Goal: Task Accomplishment & Management: Manage account settings

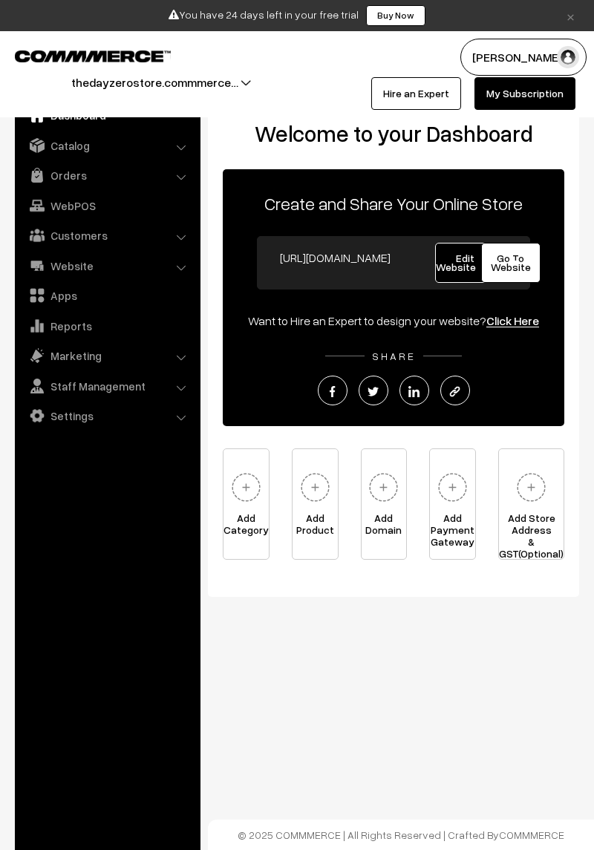
click at [447, 266] on span "Edit Website" at bounding box center [465, 263] width 59 height 22
click at [50, 142] on link "Catalog" at bounding box center [107, 145] width 177 height 27
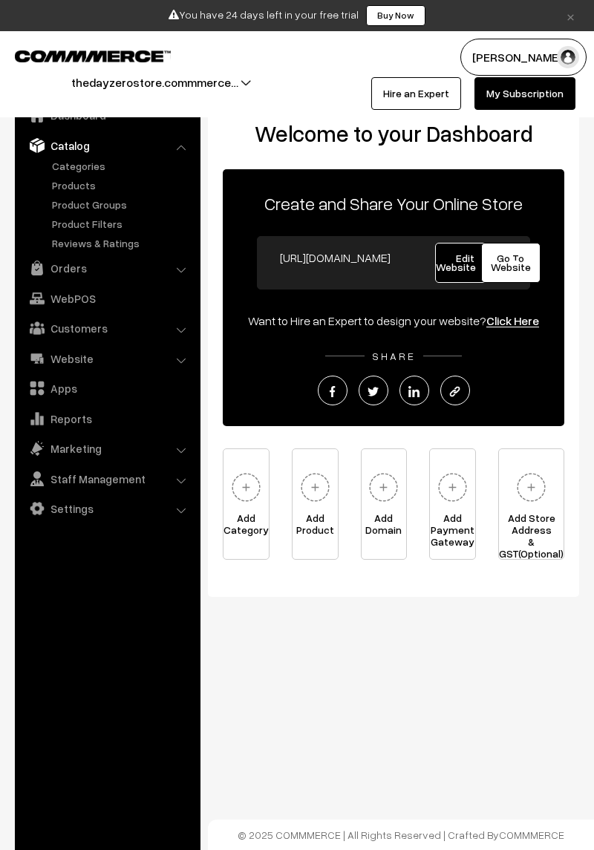
click at [62, 168] on link "Categories" at bounding box center [121, 166] width 147 height 16
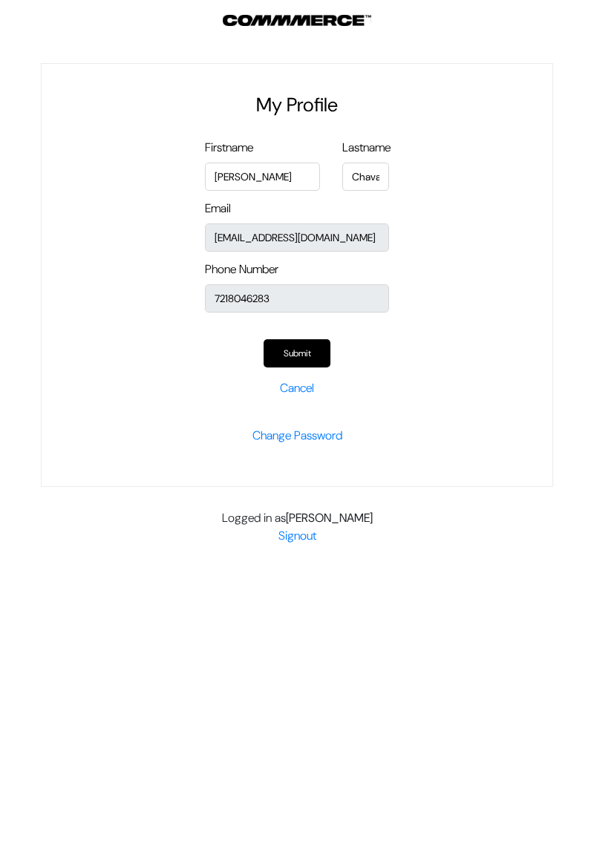
click at [306, 355] on button "Submit" at bounding box center [296, 353] width 67 height 28
click at [318, 347] on button "Submit" at bounding box center [296, 353] width 67 height 28
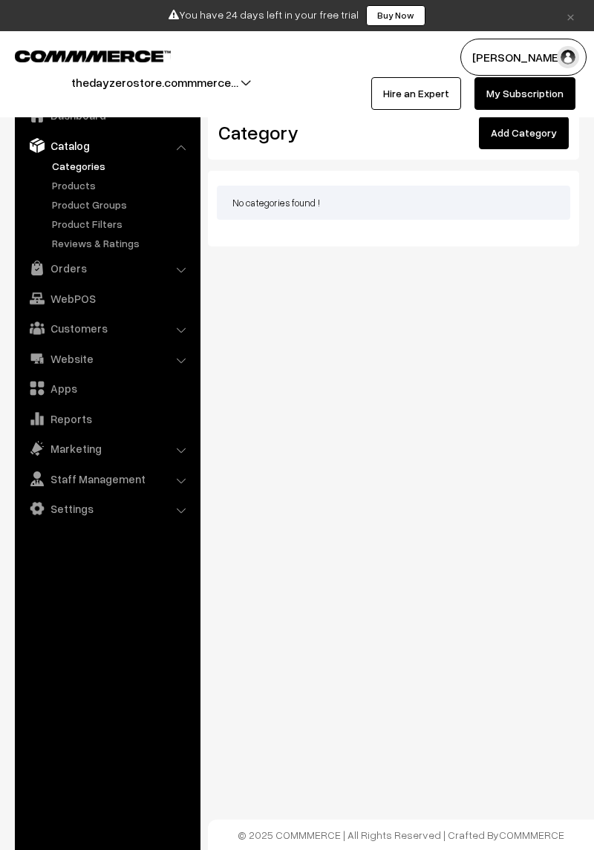
click at [67, 191] on link "Products" at bounding box center [121, 185] width 147 height 16
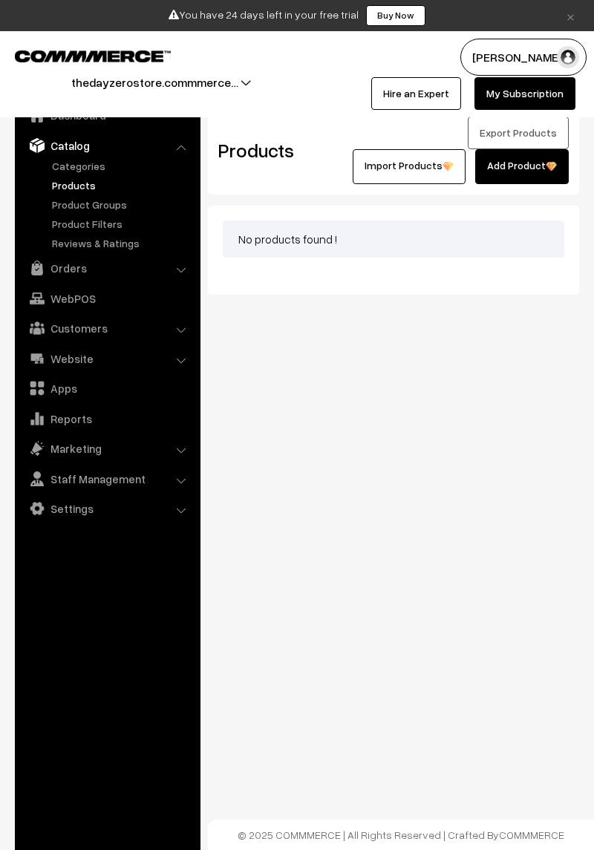
click at [103, 82] on button "thedayzerostore.commmerce…" at bounding box center [154, 82] width 271 height 37
click at [173, 126] on link "Go to Website" at bounding box center [215, 128] width 119 height 33
click at [104, 86] on button "thedayzerostore.commmerce…" at bounding box center [154, 82] width 271 height 37
click at [184, 163] on link "Create New Store" at bounding box center [215, 161] width 119 height 33
click at [162, 301] on link "WebPOS" at bounding box center [107, 298] width 177 height 27
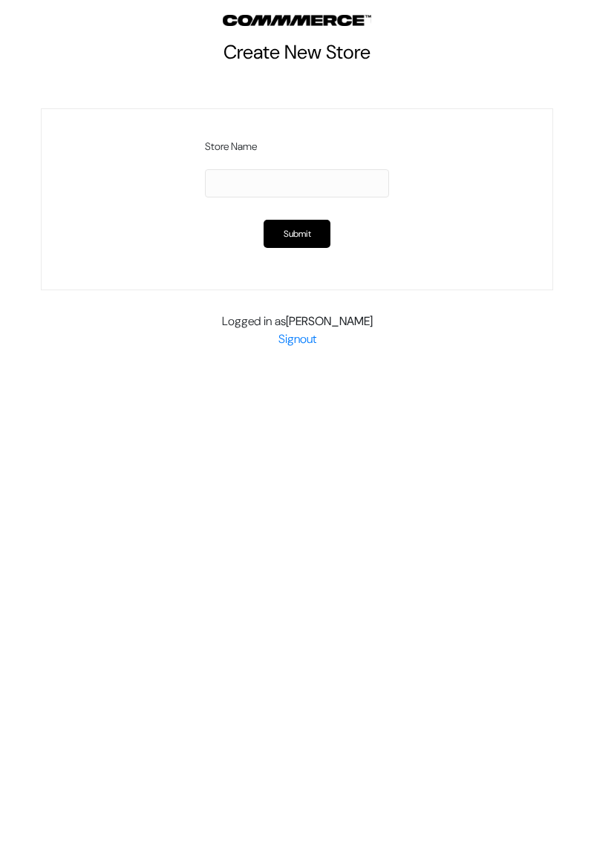
click at [359, 181] on input "text" at bounding box center [297, 183] width 184 height 28
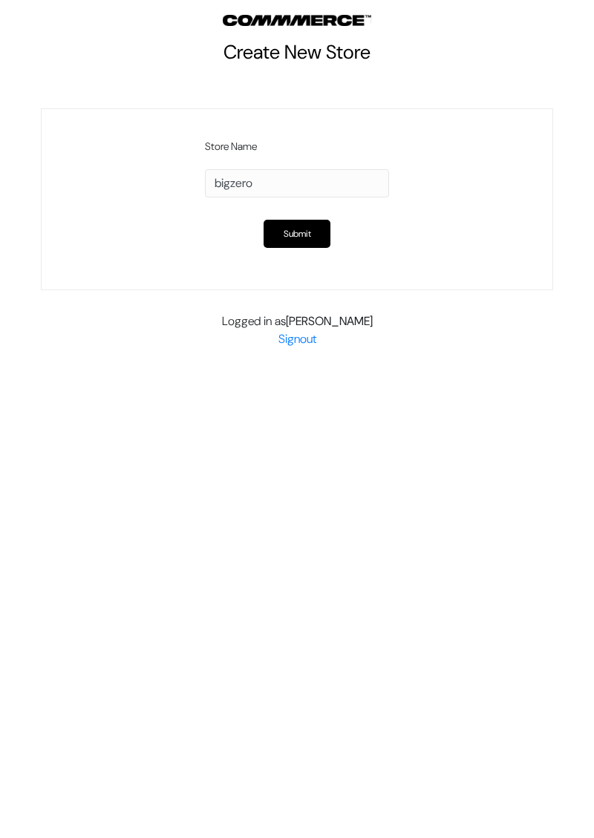
type input "bigzero"
click at [312, 226] on button "Submit" at bounding box center [296, 234] width 67 height 28
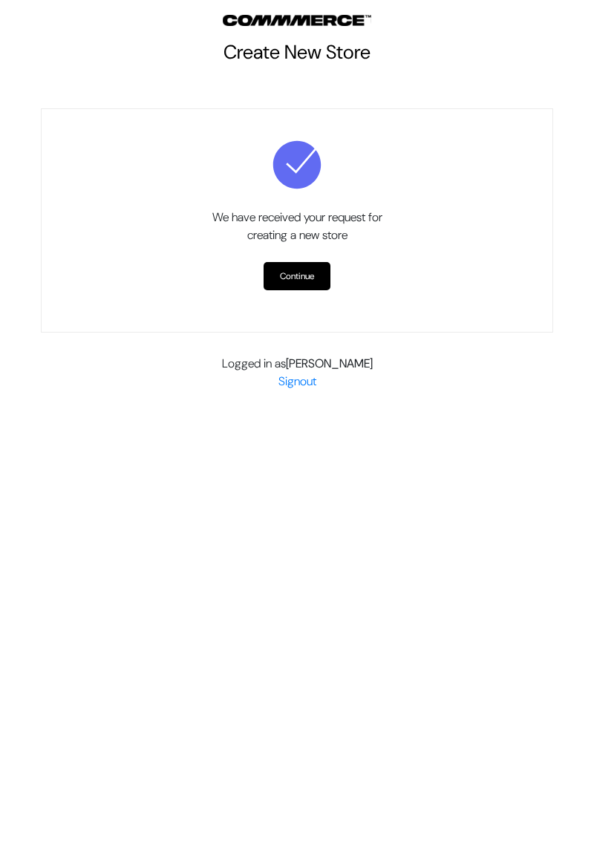
click at [323, 273] on link "Continue" at bounding box center [296, 276] width 67 height 28
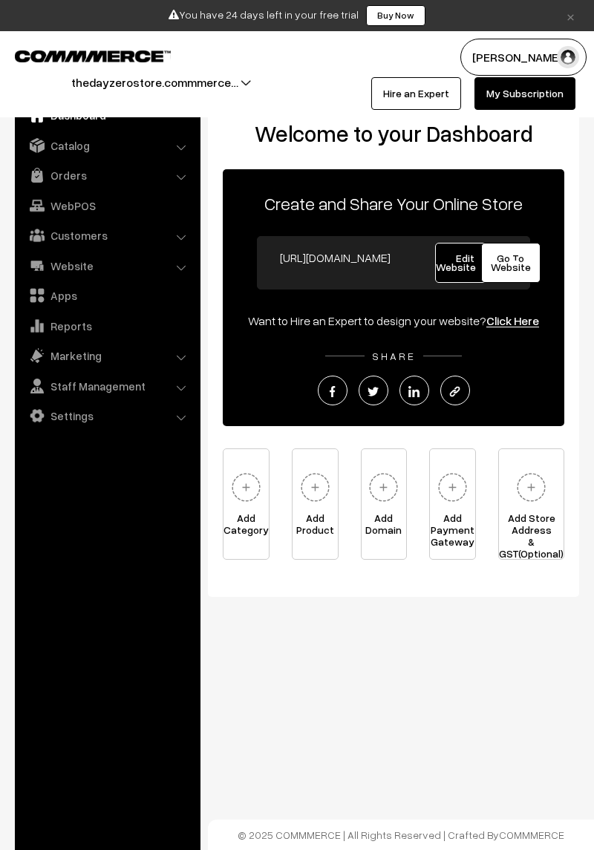
click at [125, 80] on button "thedayzerostore.commmerce…" at bounding box center [154, 82] width 271 height 37
click at [539, 61] on button "[PERSON_NAME]" at bounding box center [523, 57] width 126 height 37
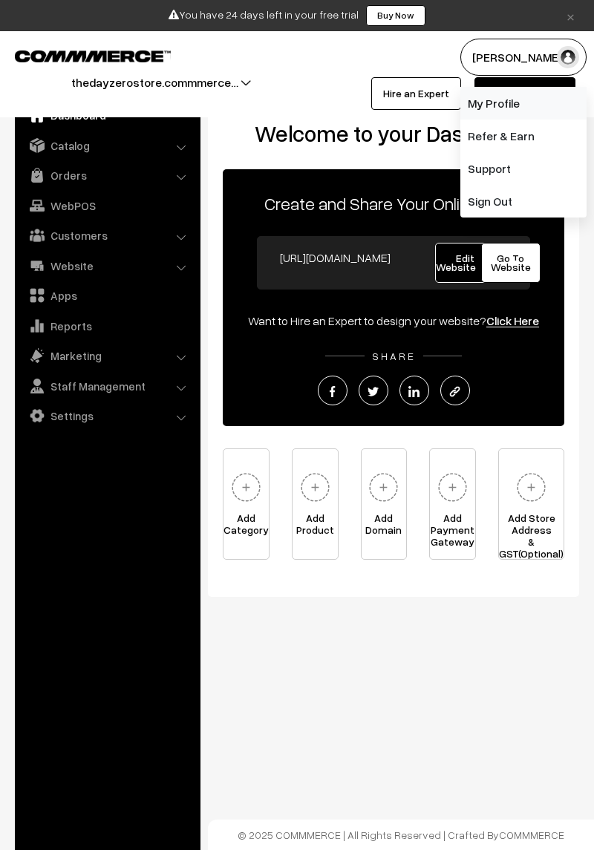
click at [530, 102] on link "My Profile" at bounding box center [523, 103] width 126 height 33
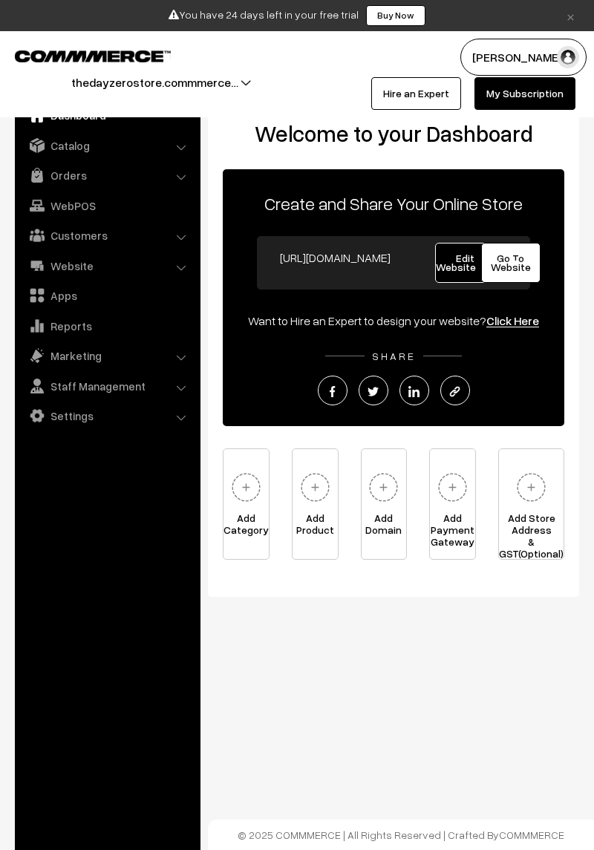
click at [95, 421] on link "Settings" at bounding box center [107, 415] width 177 height 27
click at [42, 358] on img at bounding box center [37, 355] width 15 height 15
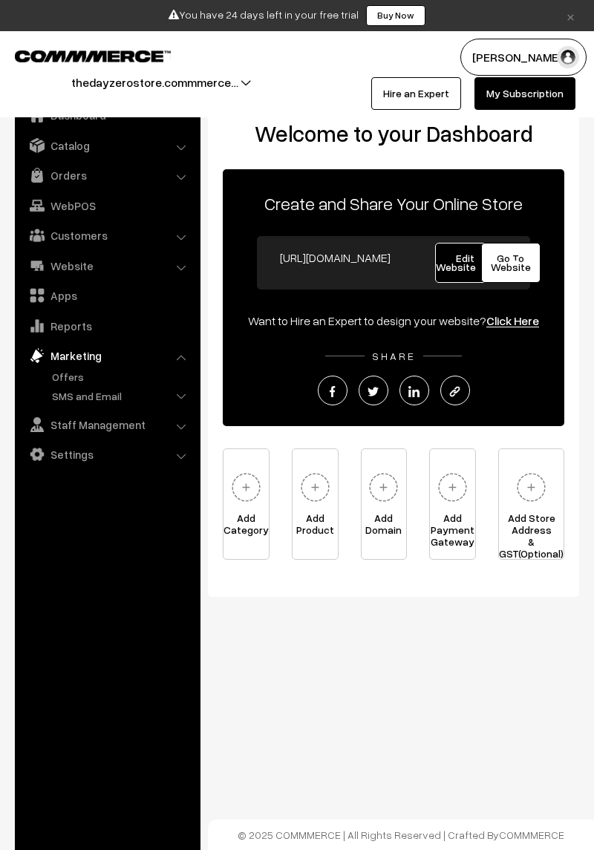
click at [46, 300] on link "Apps" at bounding box center [107, 295] width 177 height 27
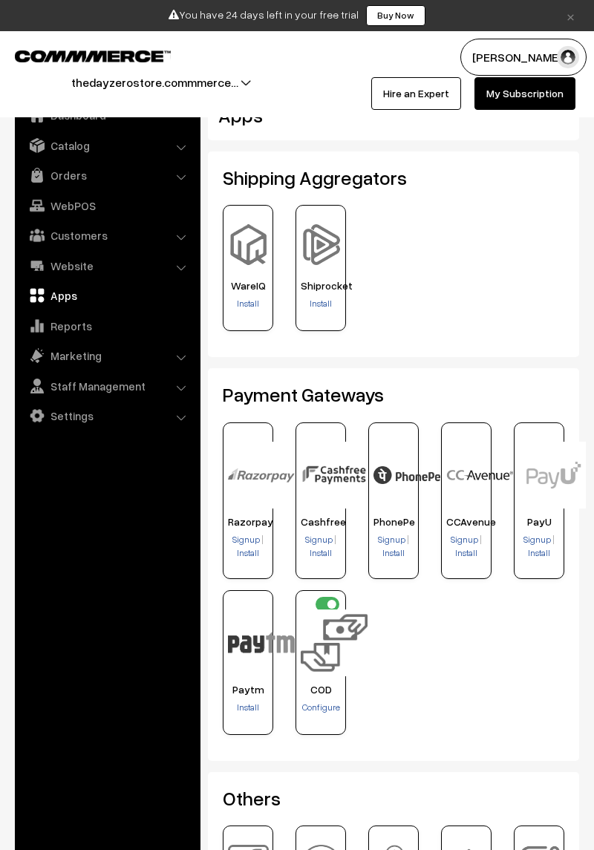
click at [47, 267] on link "Website" at bounding box center [107, 265] width 177 height 27
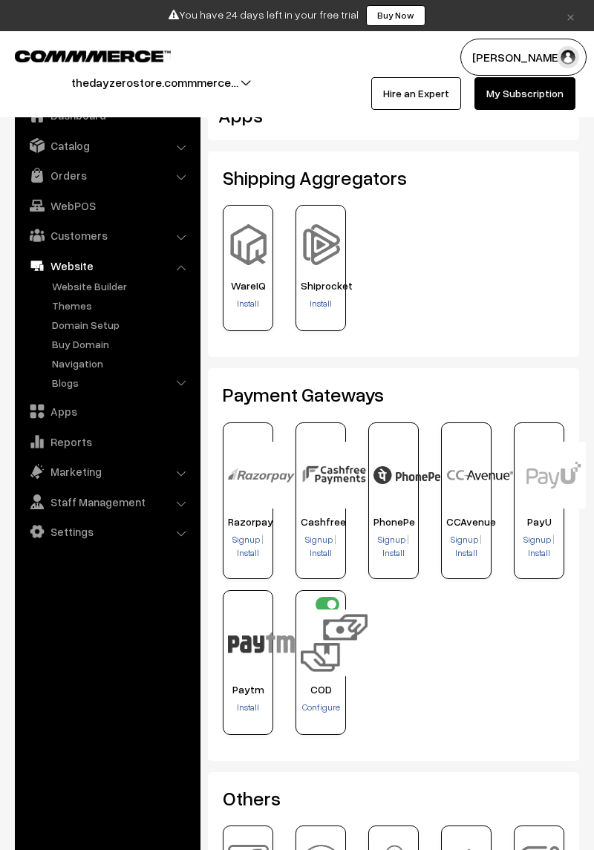
click at [57, 326] on link "Domain Setup" at bounding box center [121, 325] width 147 height 16
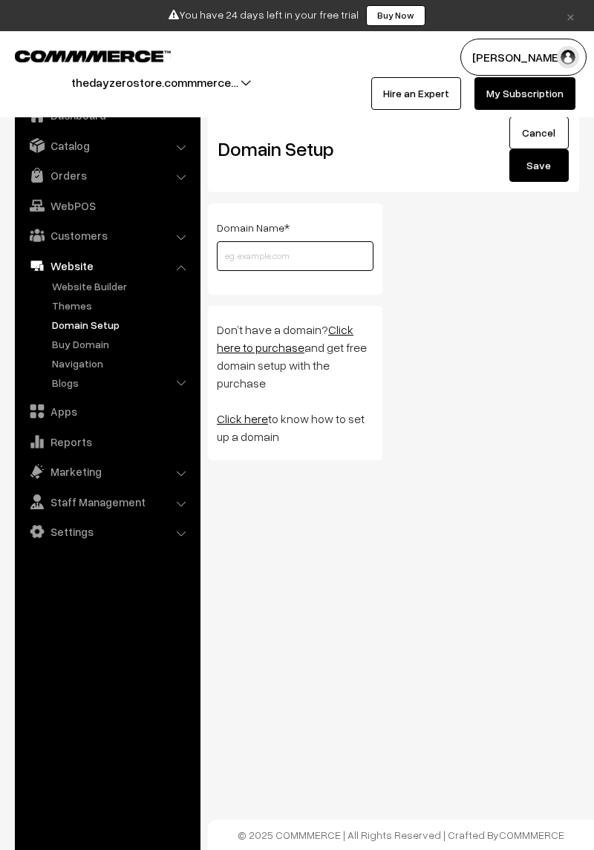
click at [257, 269] on input "text" at bounding box center [295, 256] width 157 height 30
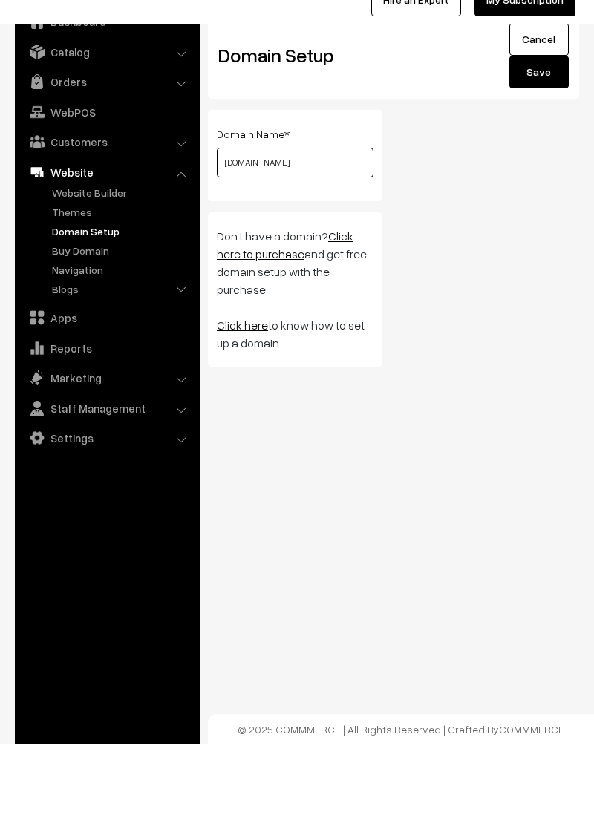
type input "[DOMAIN_NAME]"
click at [272, 544] on div "Dashboard / Website / Domain Setup Domain Setup Cancel Save Domain Name * bigze…" at bounding box center [297, 278] width 594 height 556
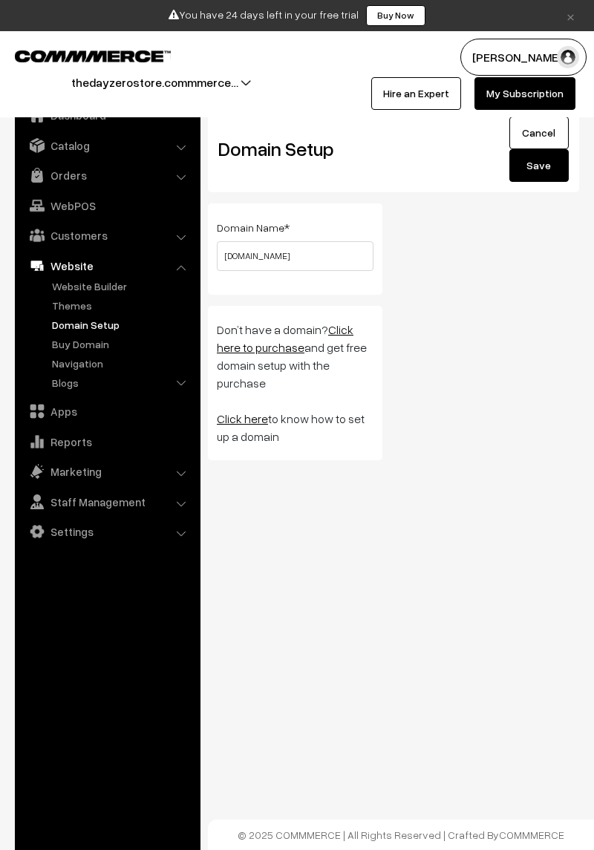
click at [541, 167] on button "Save" at bounding box center [538, 165] width 59 height 33
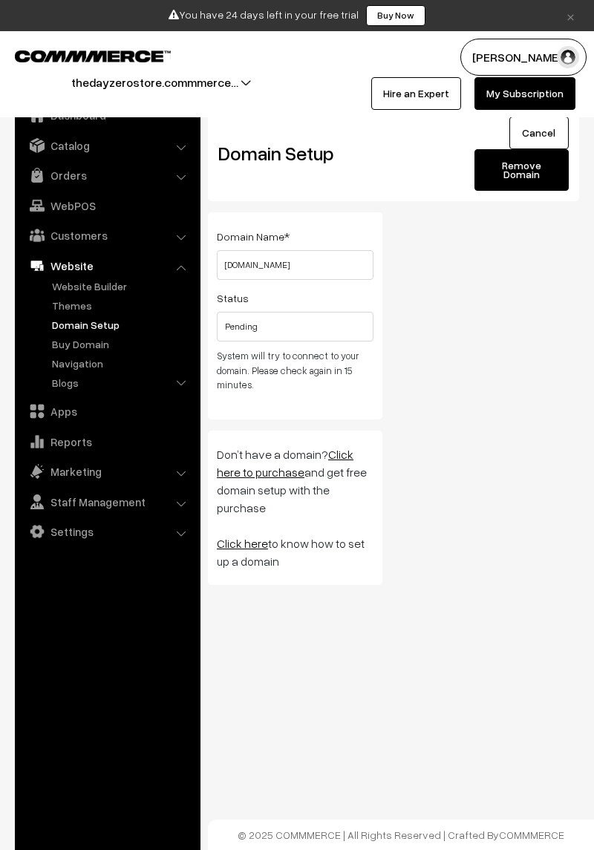
click at [55, 347] on link "Buy Domain" at bounding box center [121, 344] width 147 height 16
click at [59, 309] on link "Themes" at bounding box center [121, 306] width 147 height 16
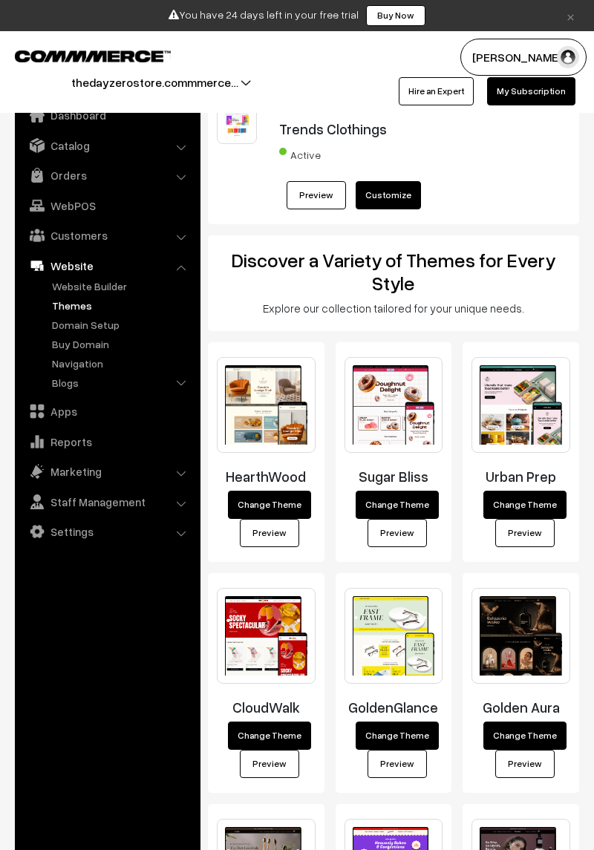
click at [307, 193] on link "Preview" at bounding box center [315, 195] width 59 height 28
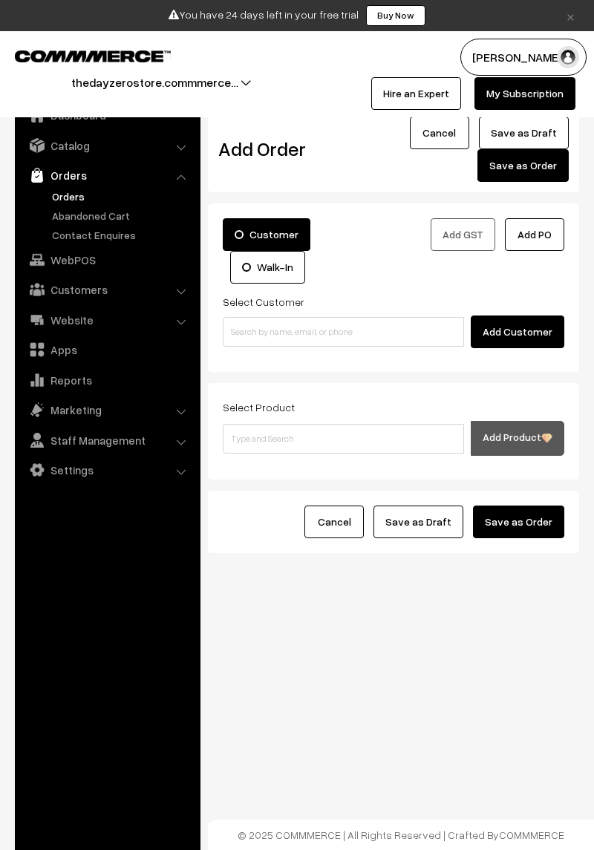
click at [165, 150] on link "Catalog" at bounding box center [107, 145] width 177 height 27
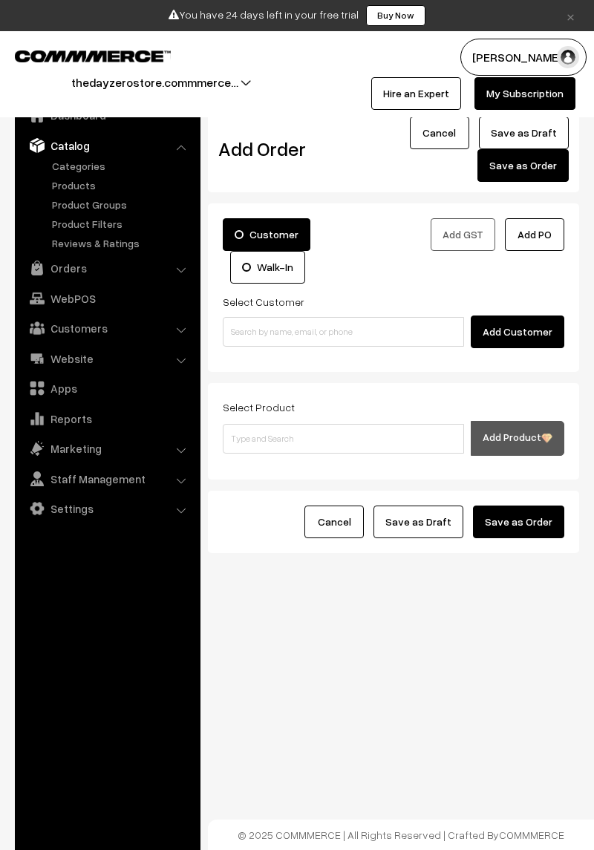
click at [175, 364] on link "Website" at bounding box center [107, 358] width 177 height 27
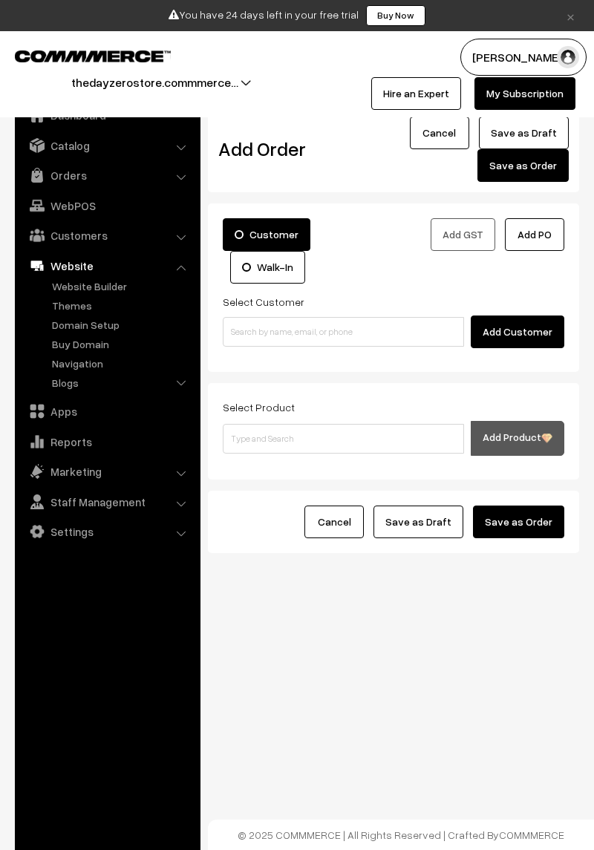
click at [177, 150] on li "Catalog Categories" at bounding box center [108, 145] width 178 height 27
click at [181, 148] on li "Catalog Categories" at bounding box center [108, 145] width 178 height 27
click at [181, 173] on li "Orders Orders" at bounding box center [108, 175] width 178 height 27
click at [177, 145] on li "Catalog Categories" at bounding box center [108, 145] width 178 height 27
click at [230, 79] on button "thedayzerostore.commmerce…" at bounding box center [154, 82] width 271 height 37
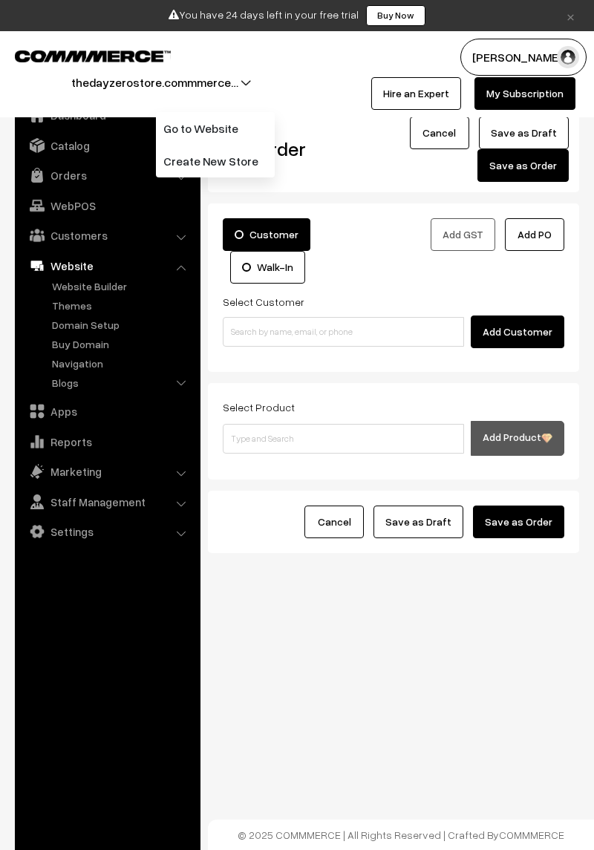
click at [157, 530] on link "Settings" at bounding box center [107, 531] width 177 height 27
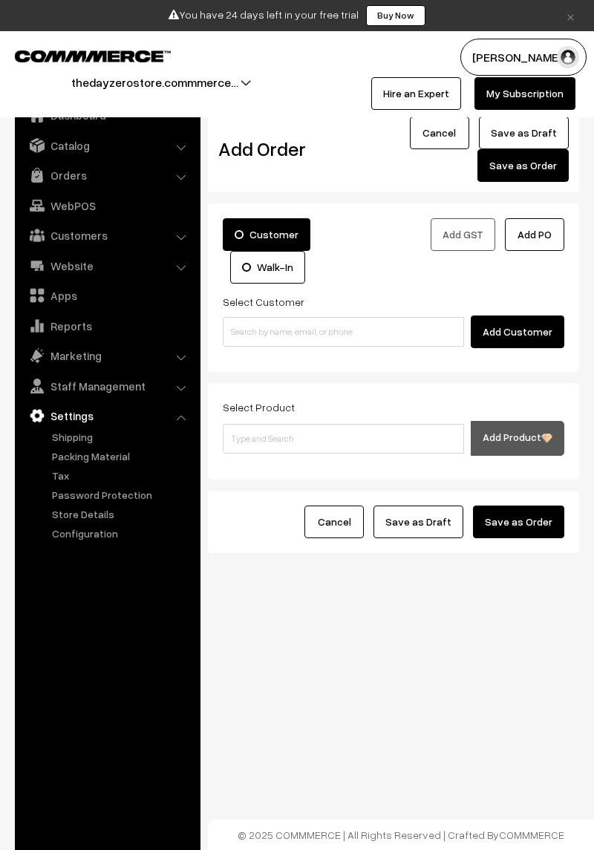
click at [115, 515] on link "Store Details" at bounding box center [121, 514] width 147 height 16
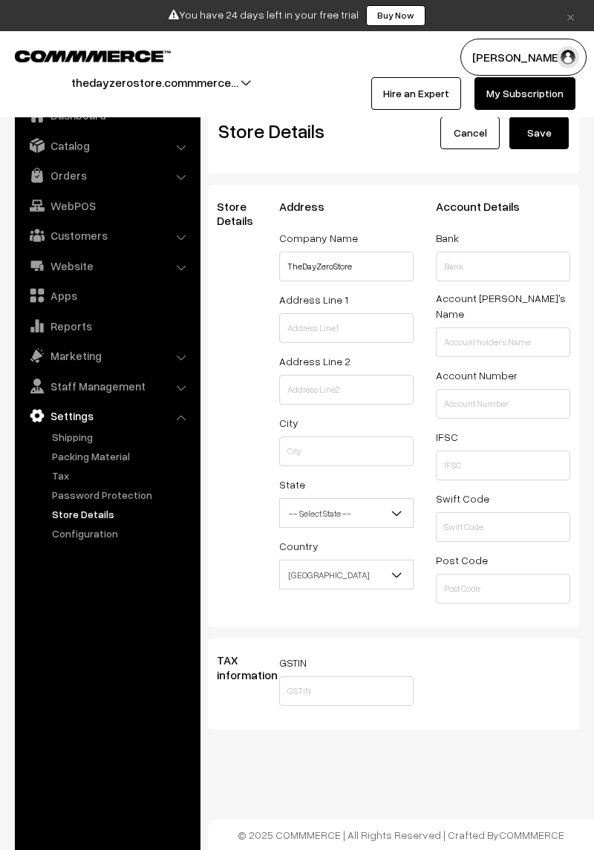
select select "99"
click at [387, 270] on input "TheDayZeroStore" at bounding box center [346, 267] width 134 height 30
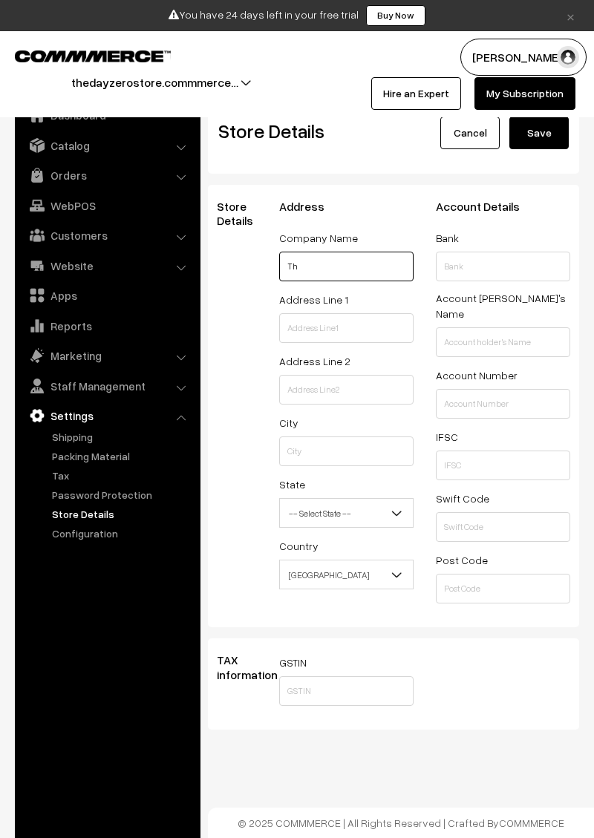
type input "T"
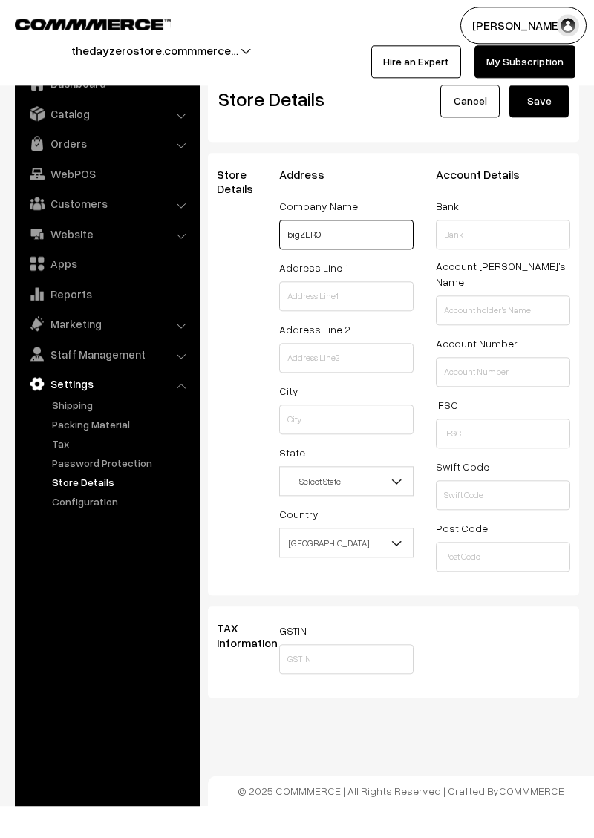
type input "bigZERO"
click at [534, 133] on button "Save" at bounding box center [538, 132] width 59 height 33
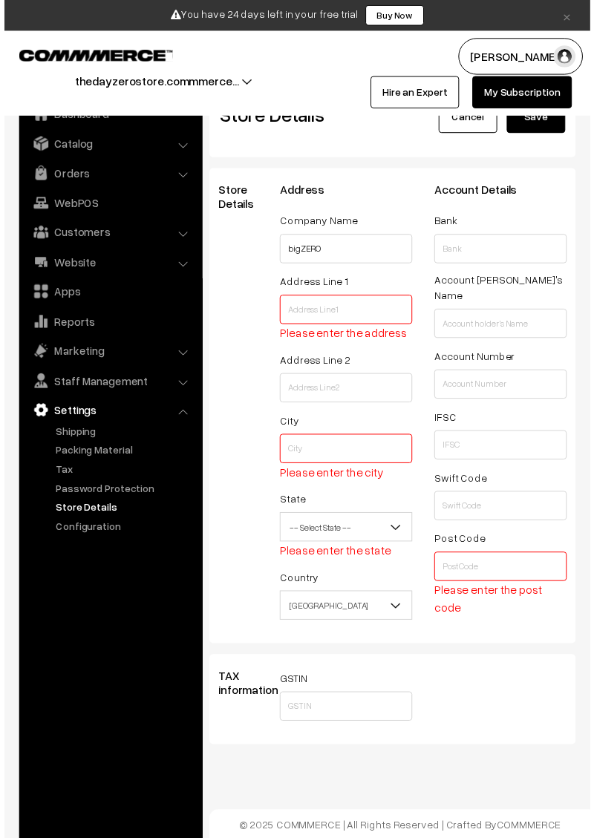
scroll to position [16, 0]
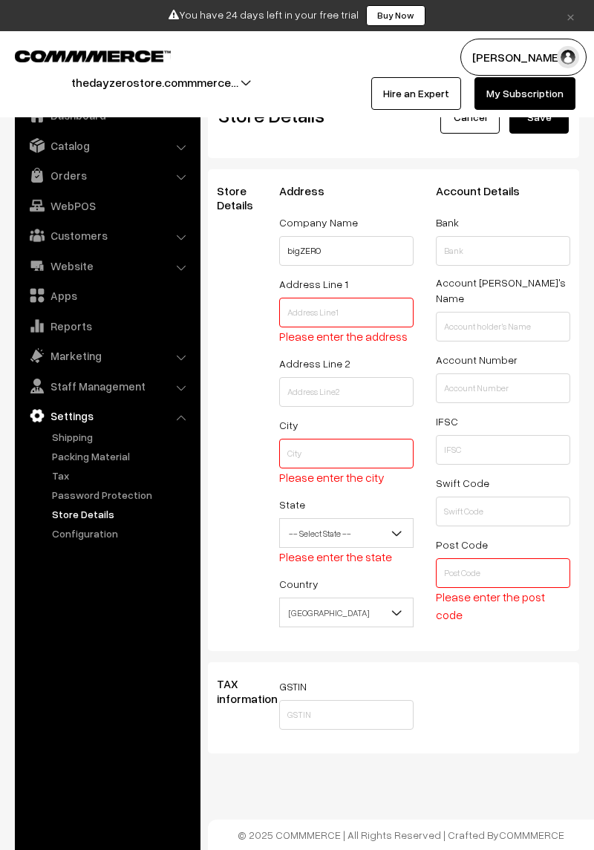
click at [386, 313] on input "text" at bounding box center [346, 313] width 134 height 30
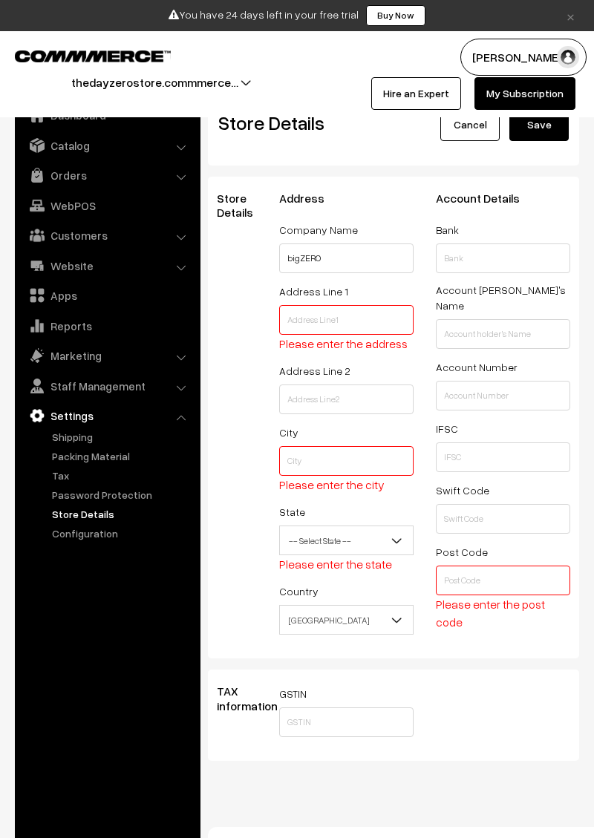
scroll to position [0, 0]
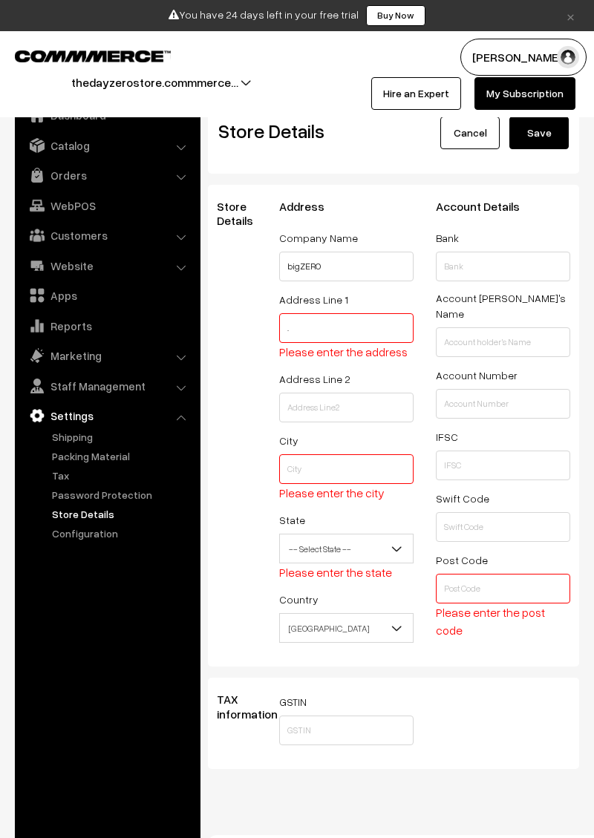
type input "."
click at [365, 464] on input "text" at bounding box center [346, 469] width 134 height 30
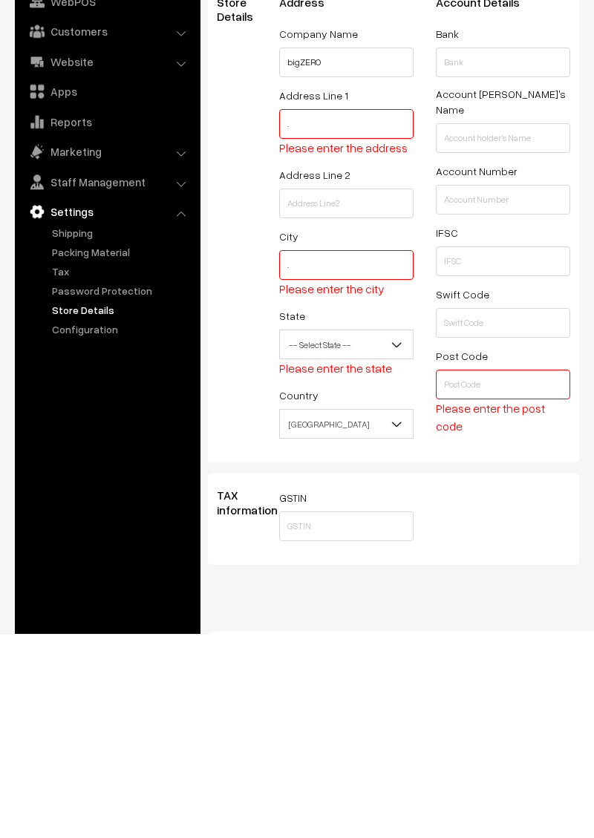
type input "."
click at [375, 550] on span "-- Select State --" at bounding box center [346, 549] width 133 height 26
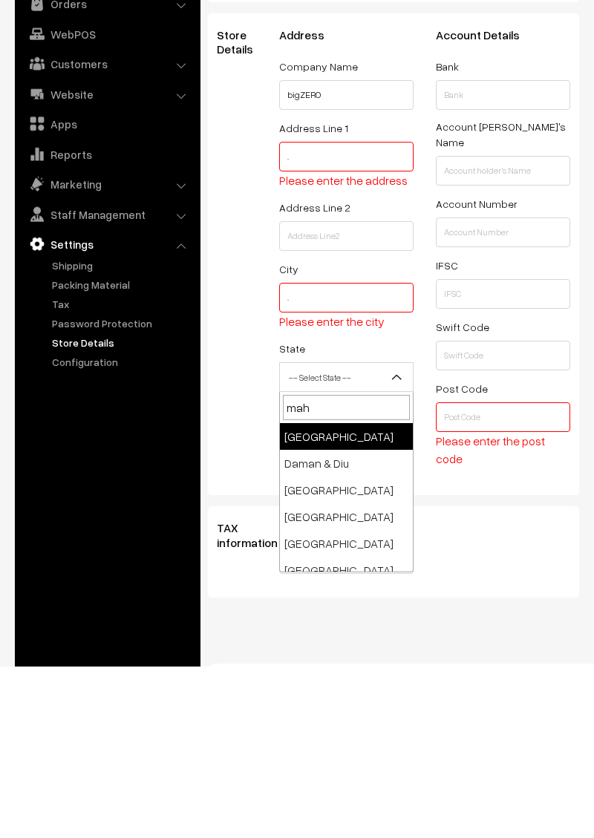
type input "maha"
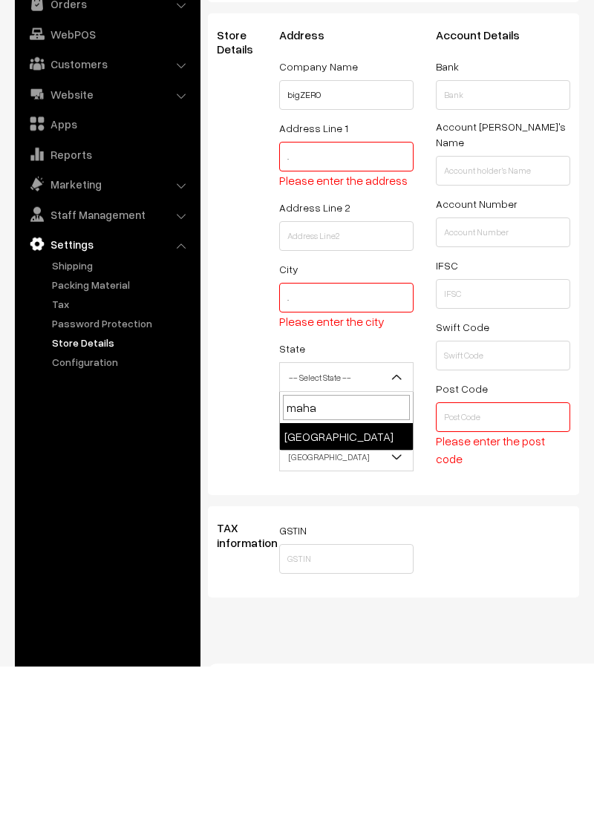
select select "Maharashtra"
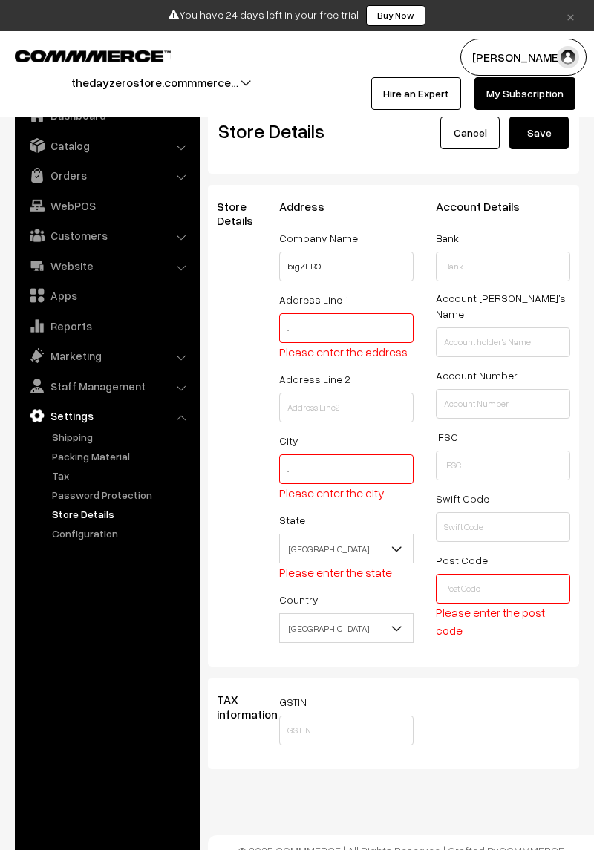
click at [500, 574] on input "text" at bounding box center [503, 589] width 134 height 30
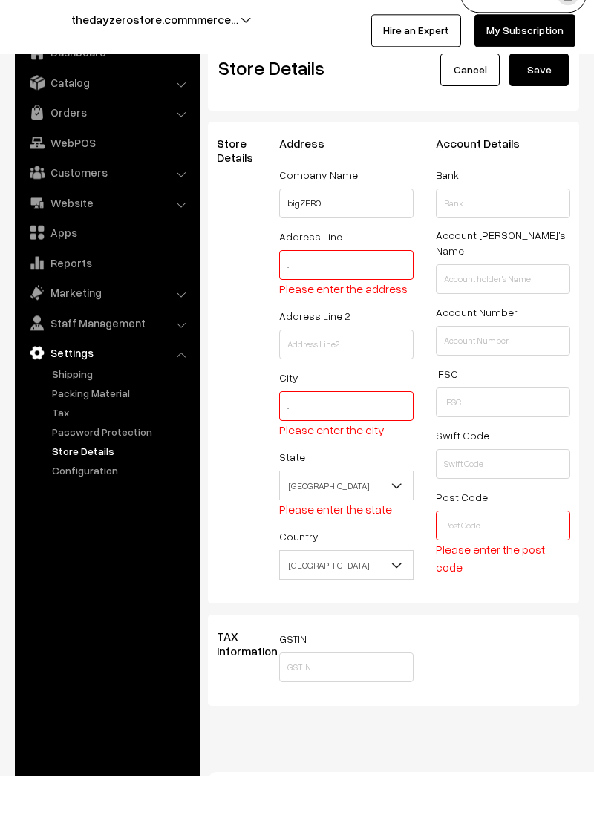
scroll to position [19, 0]
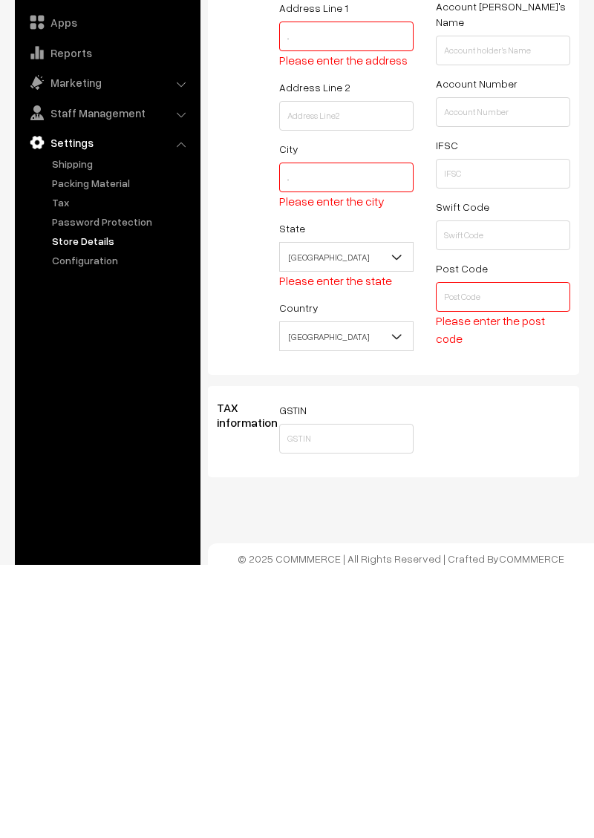
type input "415639"
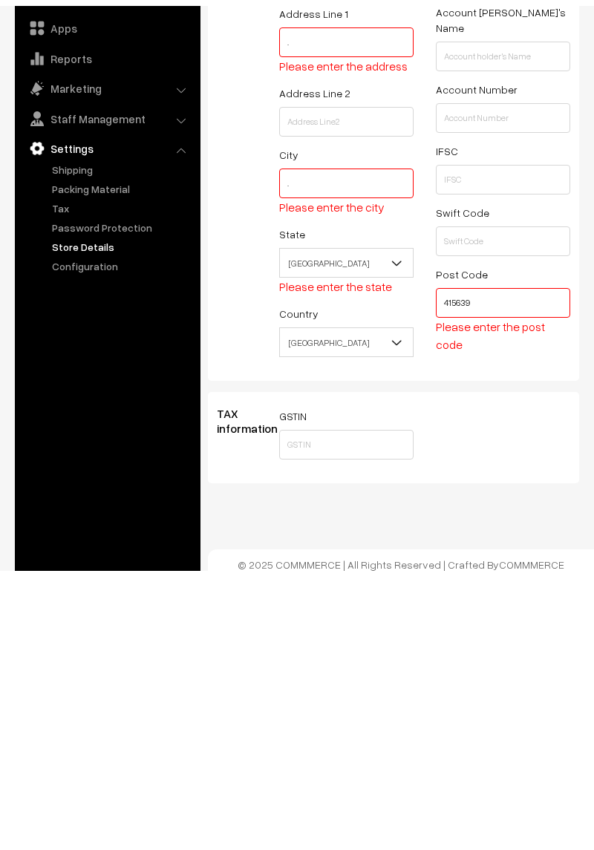
scroll to position [16, 0]
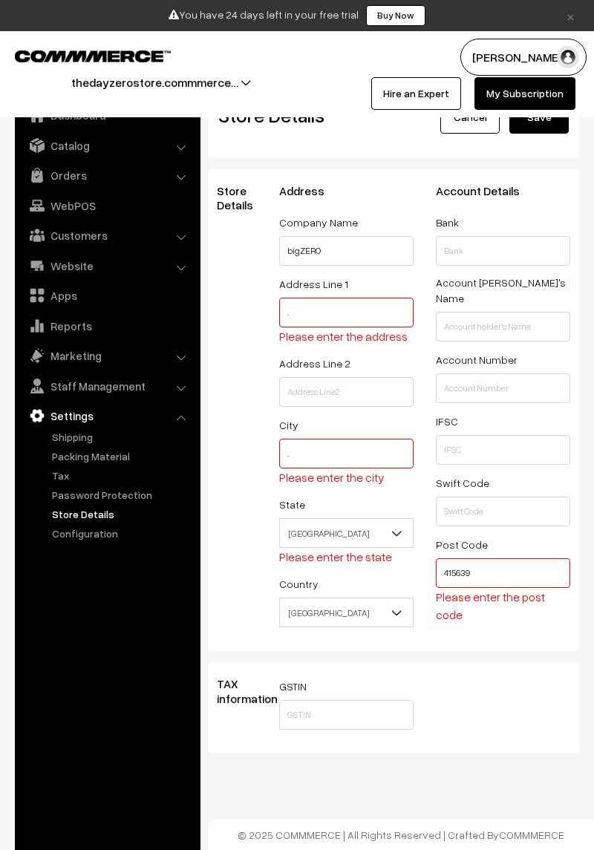
click at [537, 128] on button "Save" at bounding box center [538, 117] width 59 height 33
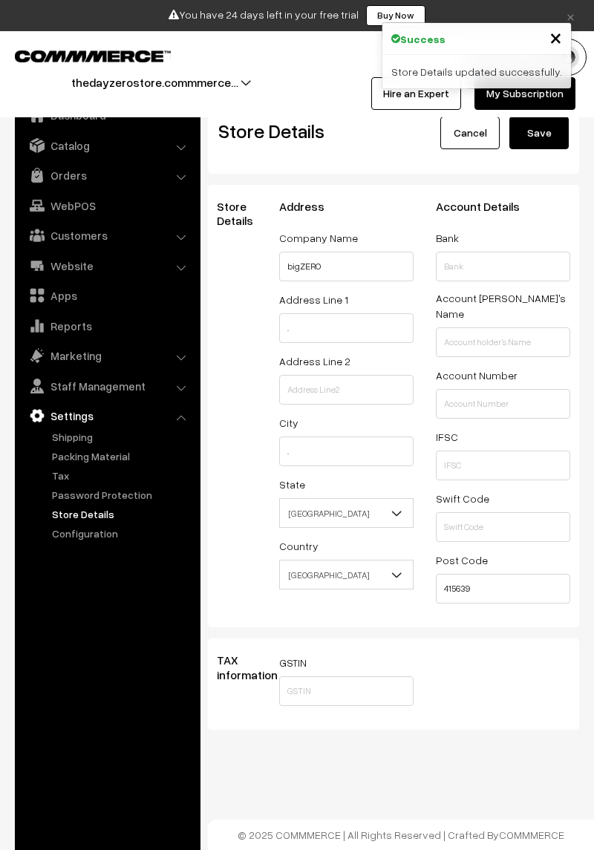
select select "99"
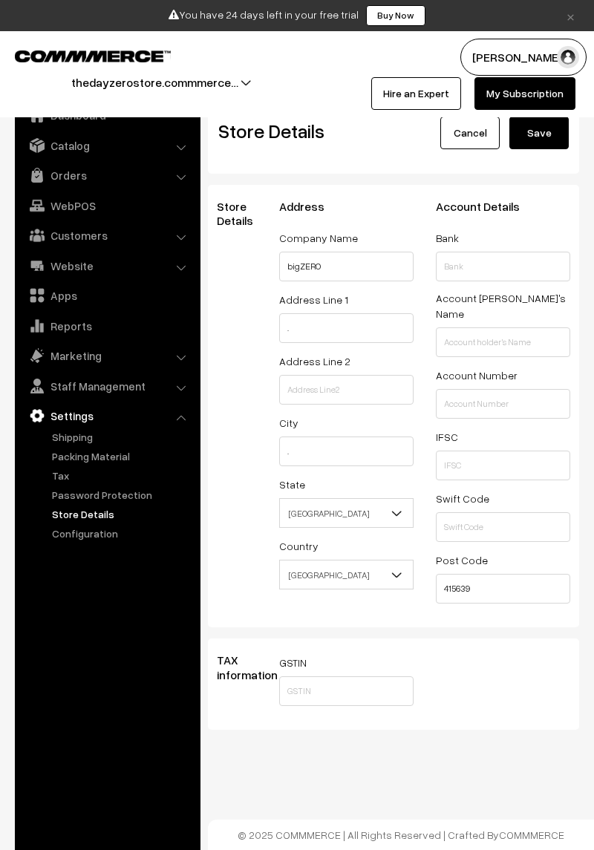
click at [542, 139] on button "Save" at bounding box center [538, 132] width 59 height 33
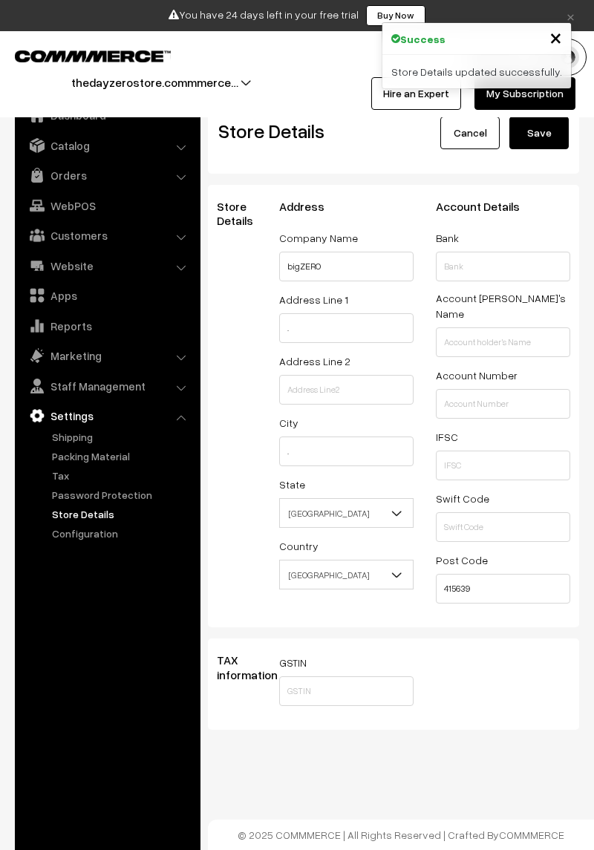
select select "99"
click at [551, 39] on span "×" at bounding box center [555, 36] width 13 height 27
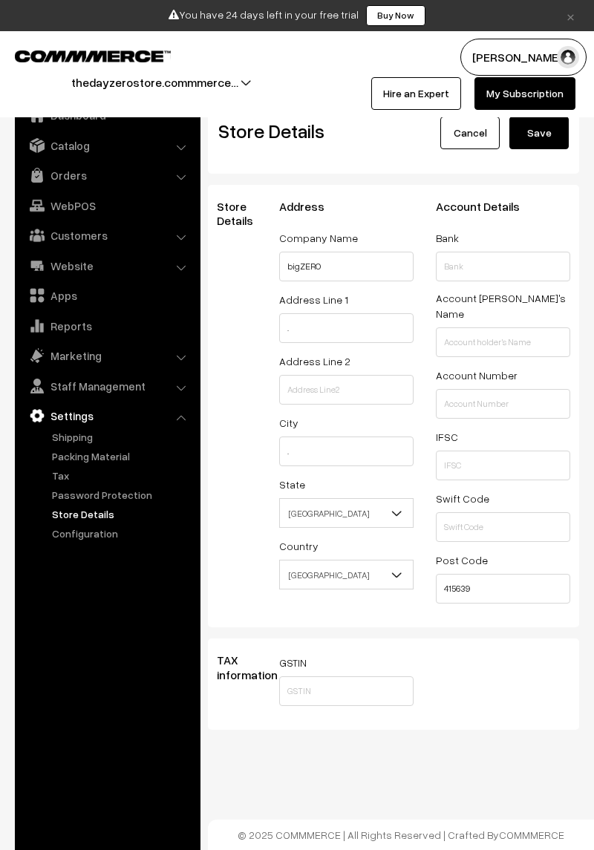
click at [67, 496] on link "Password Protection" at bounding box center [121, 495] width 147 height 16
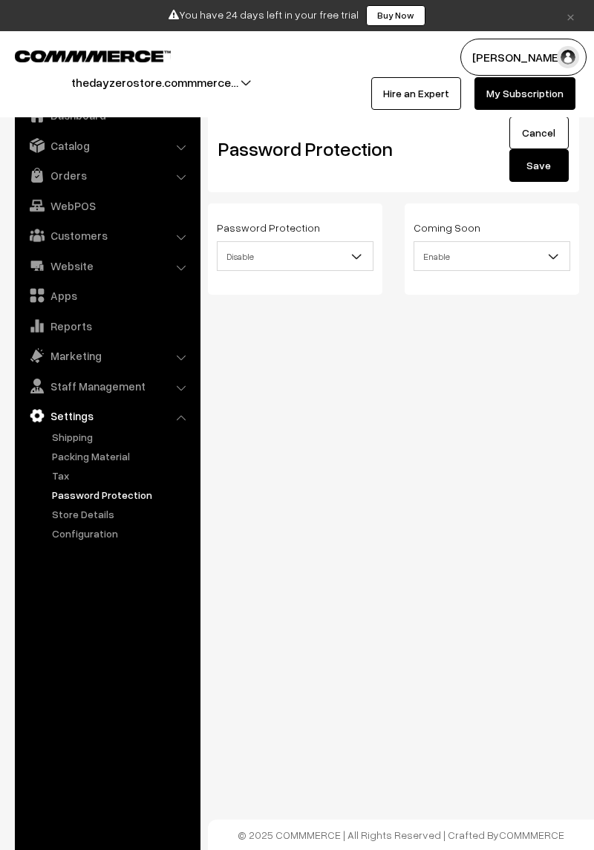
click at [71, 499] on link "Password Protection" at bounding box center [121, 495] width 147 height 16
click at [122, 85] on button "thedayzerostore.commmerce…" at bounding box center [154, 82] width 271 height 37
click at [86, 78] on button "thedayzerostore.commmerce…" at bounding box center [154, 82] width 271 height 37
click at [552, 58] on button "[PERSON_NAME]" at bounding box center [523, 57] width 126 height 37
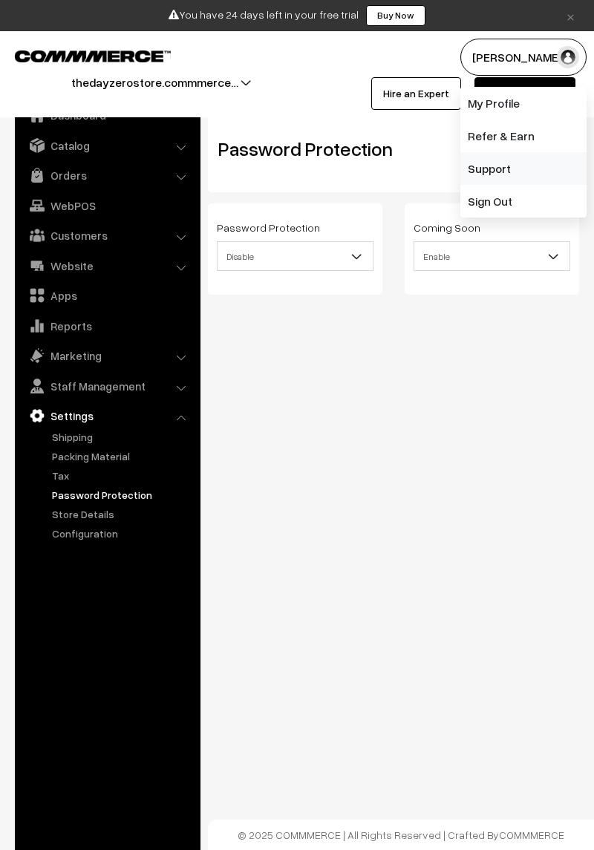
click at [518, 169] on link "Support" at bounding box center [523, 168] width 126 height 33
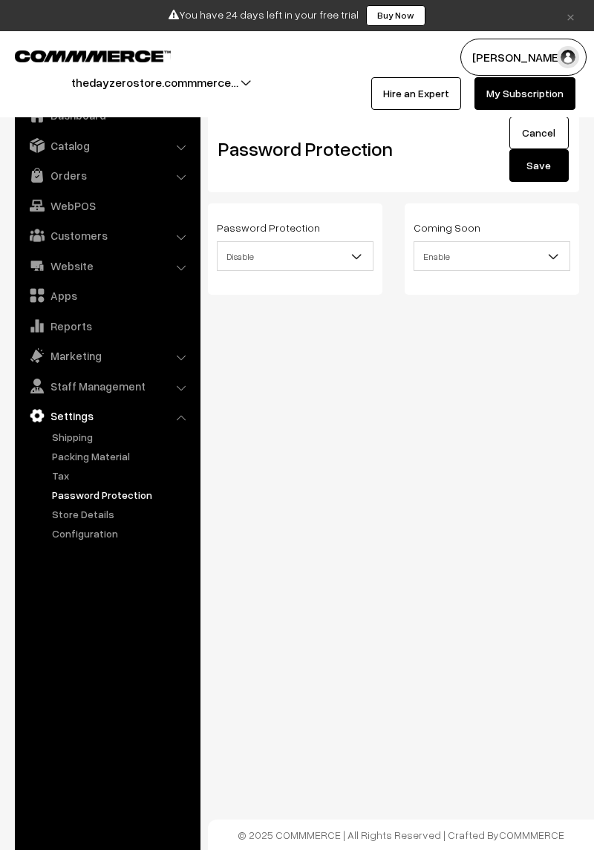
click at [68, 275] on link "Website" at bounding box center [107, 265] width 177 height 27
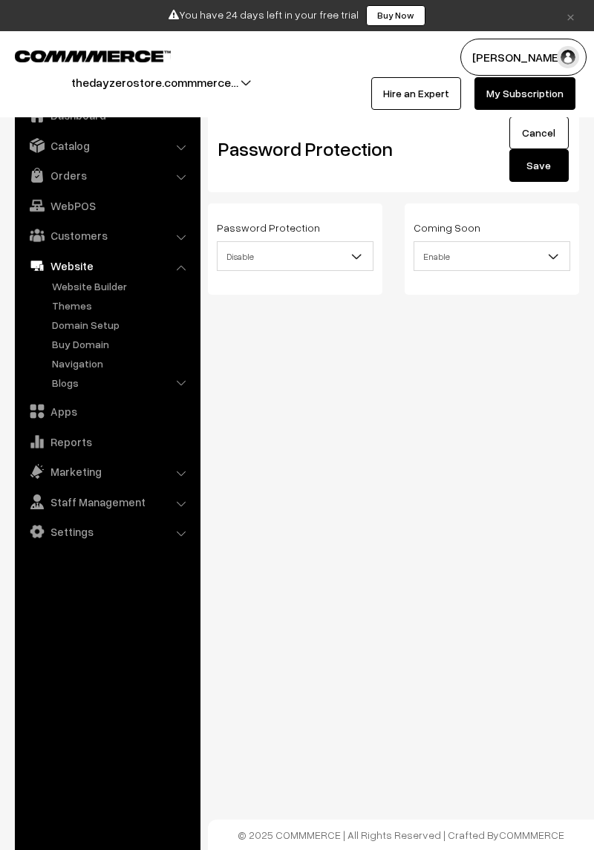
click at [53, 290] on link "Website Builder" at bounding box center [121, 286] width 147 height 16
